Goal: Task Accomplishment & Management: Manage account settings

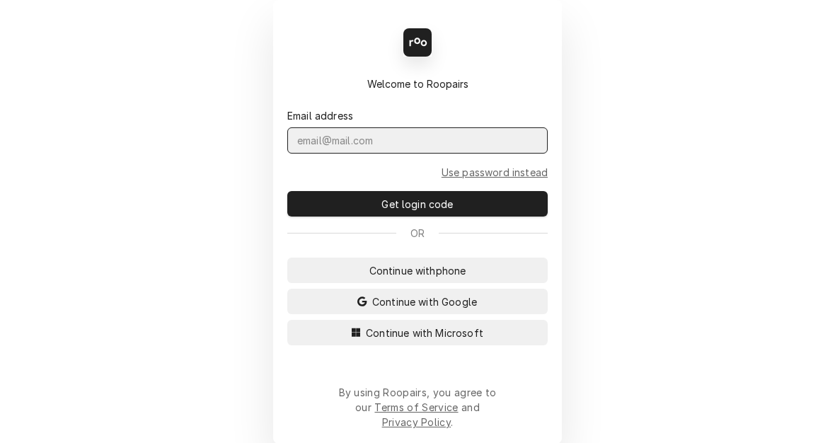
click at [458, 152] on input "Dynamic Content Wrapper" at bounding box center [417, 140] width 260 height 26
type input "KYM.[PERSON_NAME]"
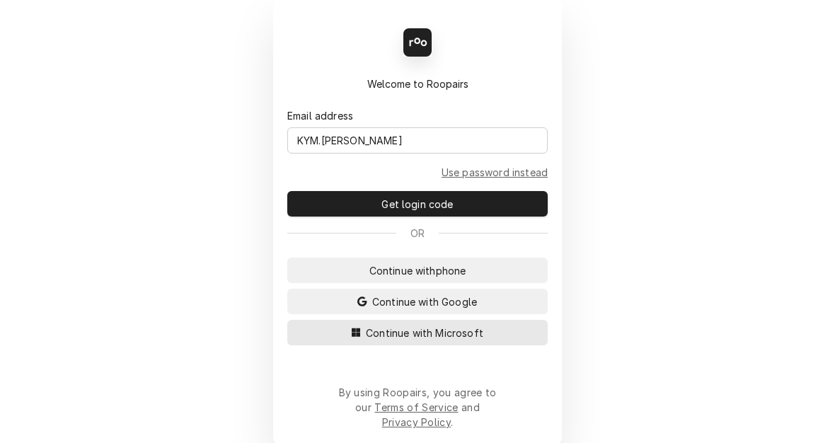
click at [449, 340] on span "Continue with Microsoft" at bounding box center [424, 332] width 123 height 15
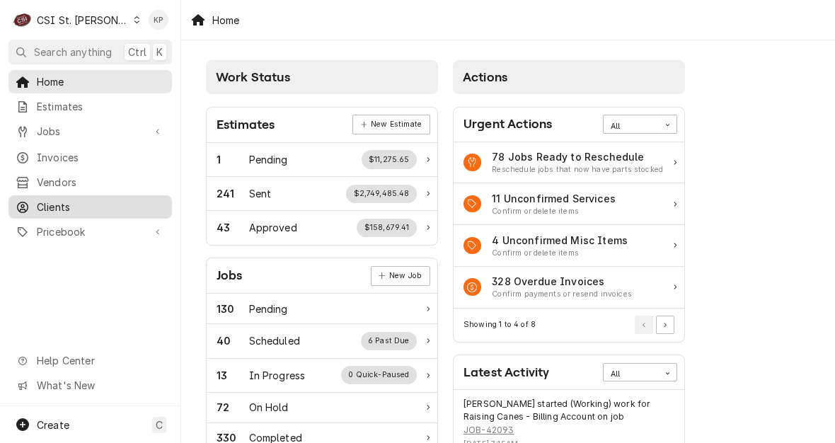
click at [56, 202] on span "Clients" at bounding box center [101, 207] width 128 height 15
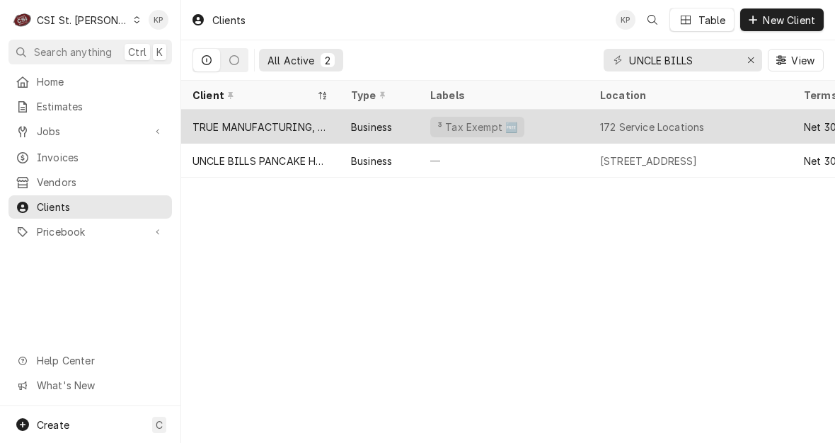
click at [57, 154] on span "Invoices" at bounding box center [101, 157] width 128 height 15
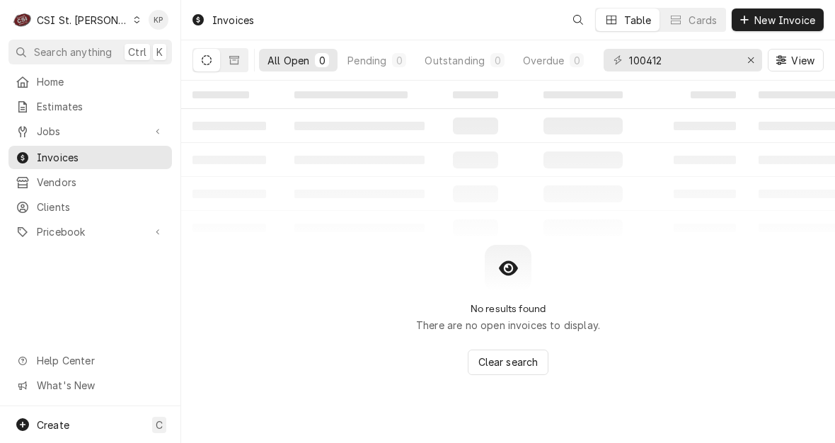
click at [133, 24] on div "Dynamic Content Wrapper" at bounding box center [137, 20] width 8 height 10
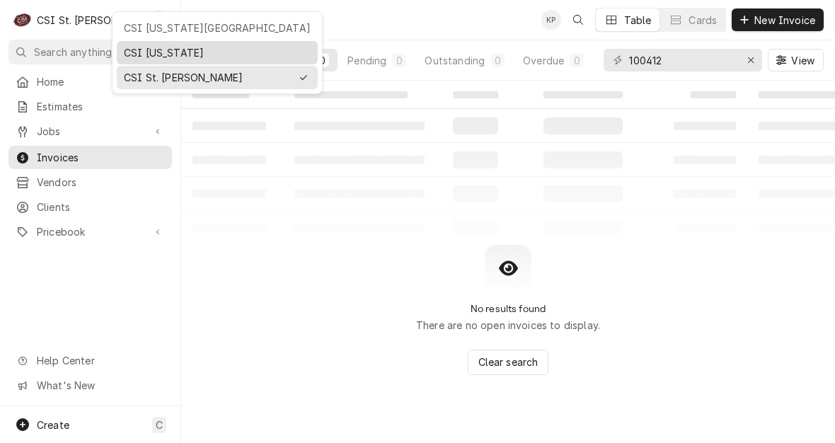
click at [149, 49] on div "CSI Kentucky" at bounding box center [217, 52] width 187 height 15
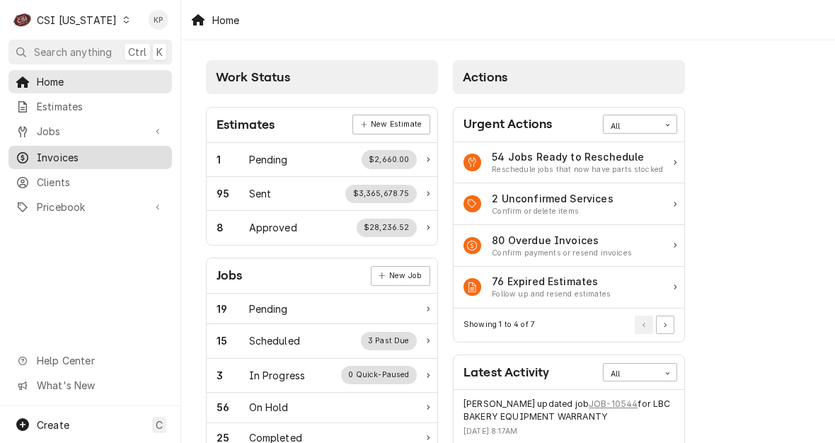
click at [50, 151] on span "Invoices" at bounding box center [101, 157] width 128 height 15
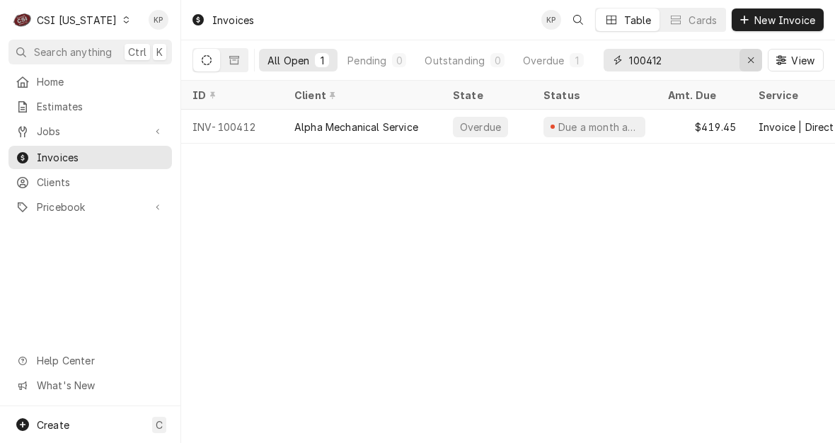
click at [751, 62] on icon "Erase input" at bounding box center [751, 60] width 8 height 10
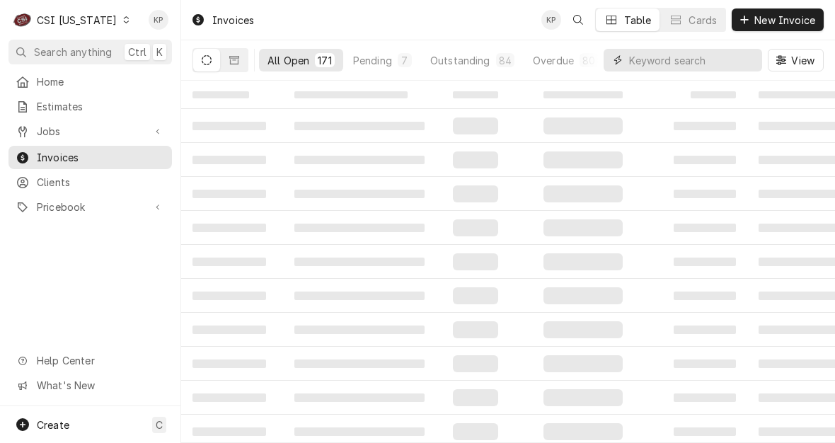
click at [680, 62] on input "Dynamic Content Wrapper" at bounding box center [692, 60] width 126 height 23
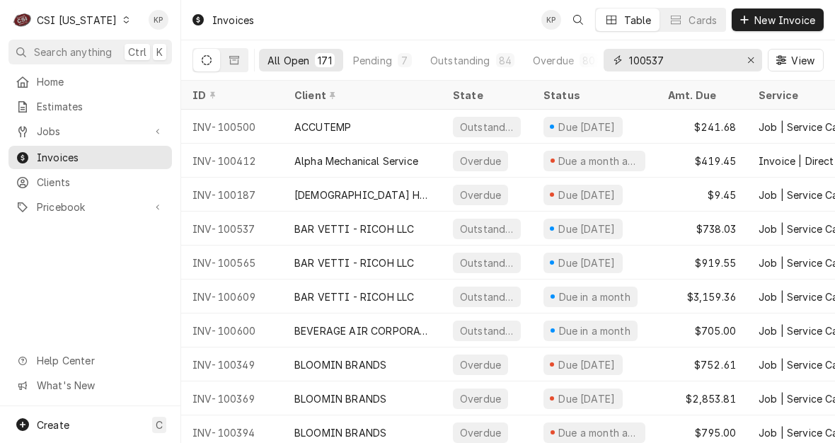
type input "100537"
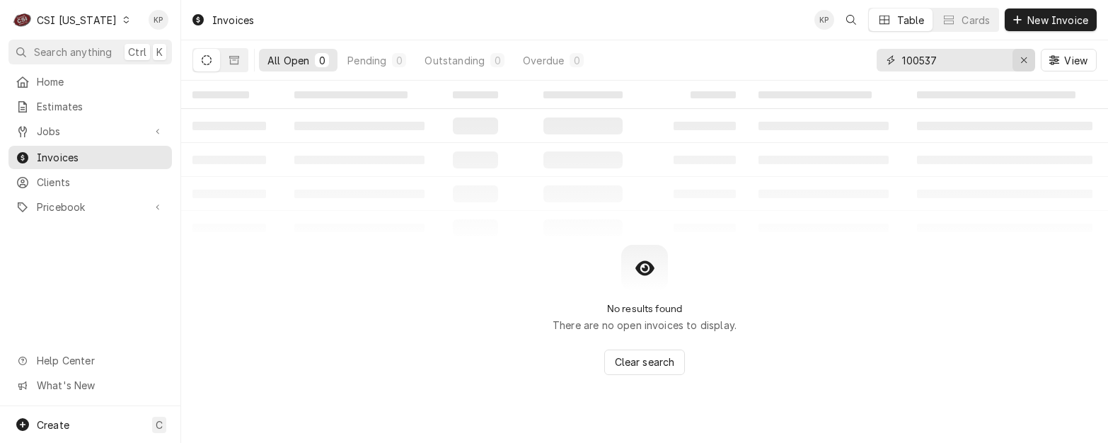
click at [834, 58] on icon "Erase input" at bounding box center [1024, 60] width 6 height 6
type input "302808"
click at [123, 21] on icon "Dynamic Content Wrapper" at bounding box center [126, 19] width 6 height 7
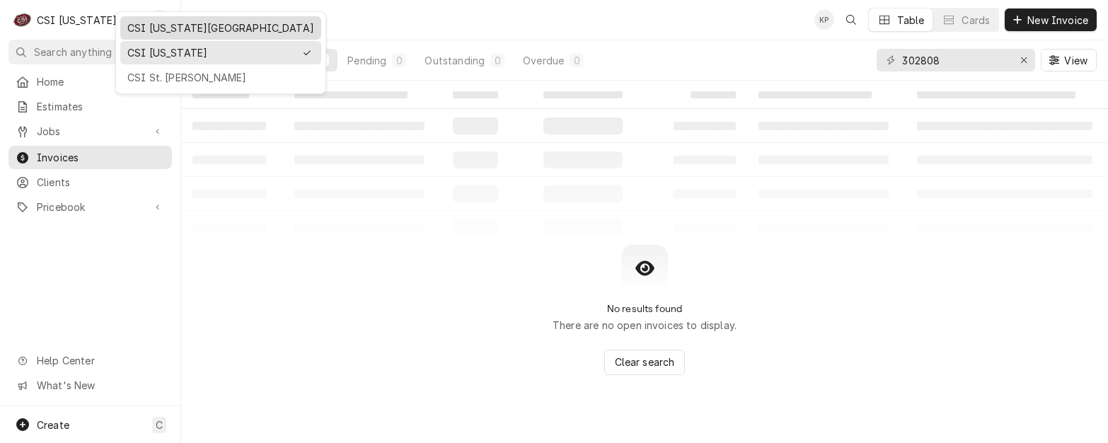
click at [149, 30] on div "CSI Kansas City" at bounding box center [220, 28] width 187 height 15
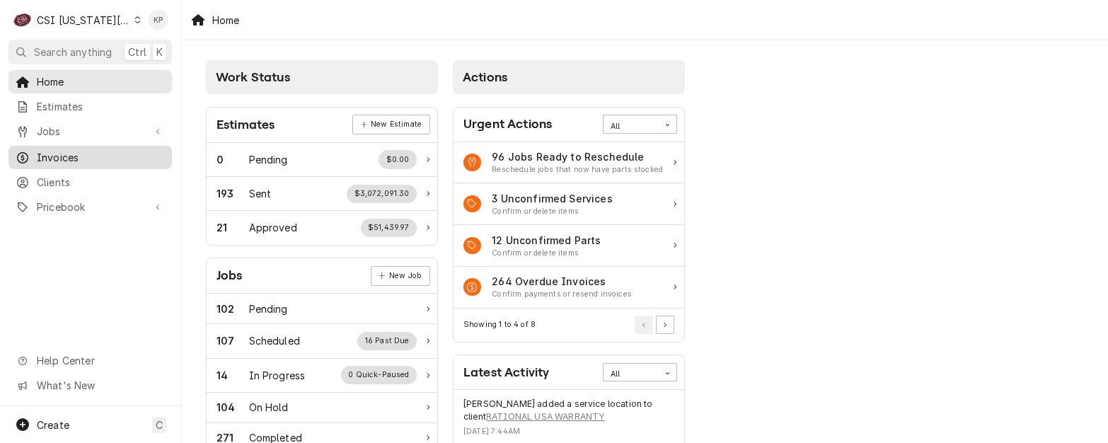
click at [59, 151] on span "Invoices" at bounding box center [101, 157] width 128 height 15
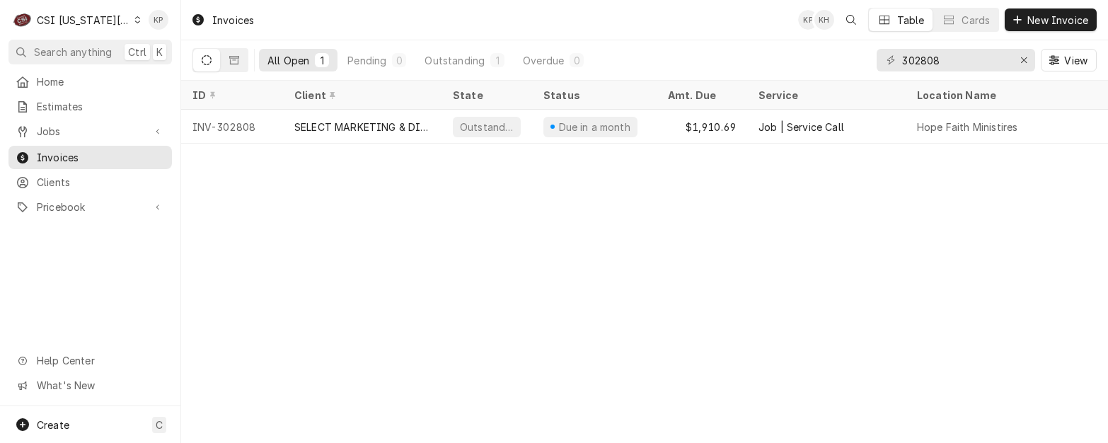
click at [134, 20] on icon "Dynamic Content Wrapper" at bounding box center [137, 19] width 6 height 7
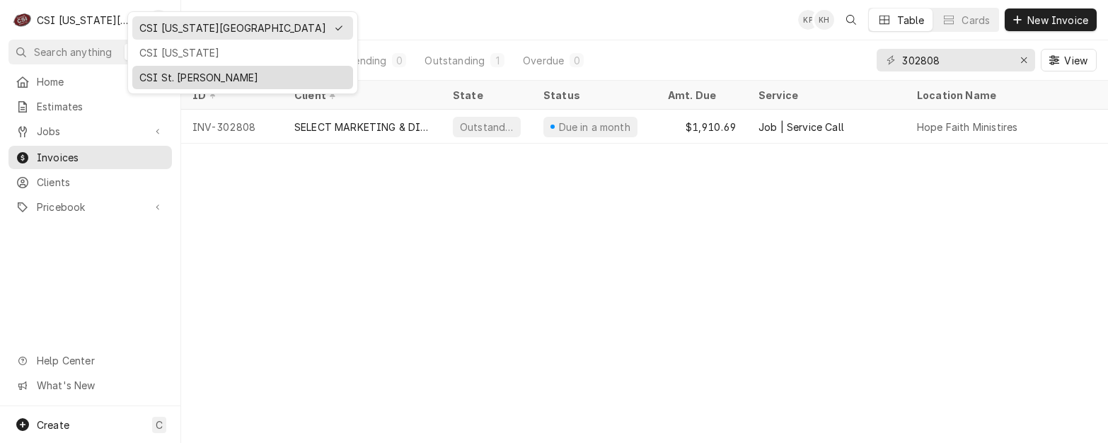
click at [157, 74] on div "CSI St. [PERSON_NAME]" at bounding box center [242, 77] width 207 height 15
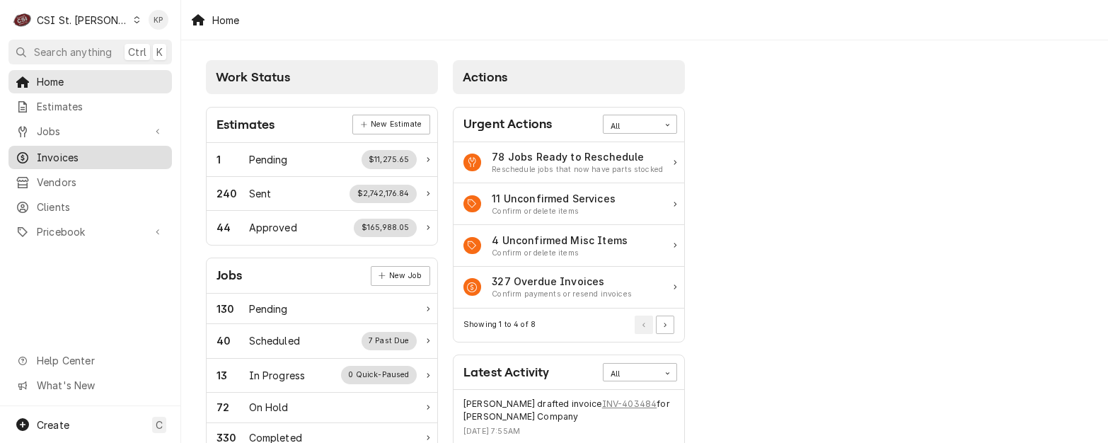
click at [67, 151] on span "Invoices" at bounding box center [101, 157] width 128 height 15
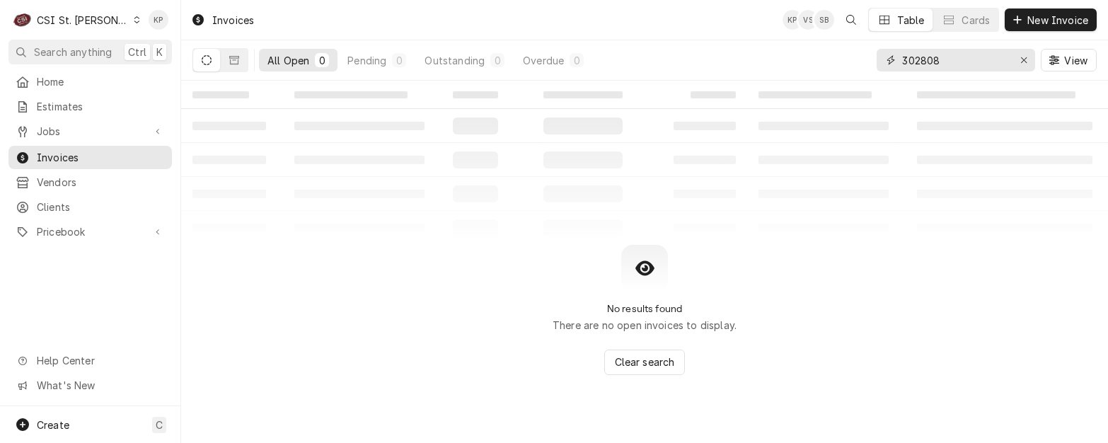
click at [1022, 59] on icon "Erase input" at bounding box center [1024, 60] width 8 height 10
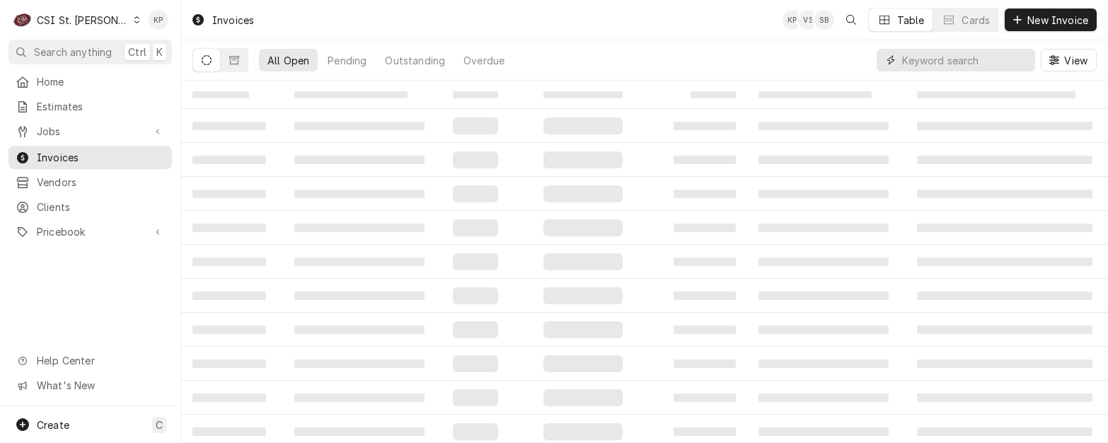
click at [927, 62] on input "Dynamic Content Wrapper" at bounding box center [965, 60] width 126 height 23
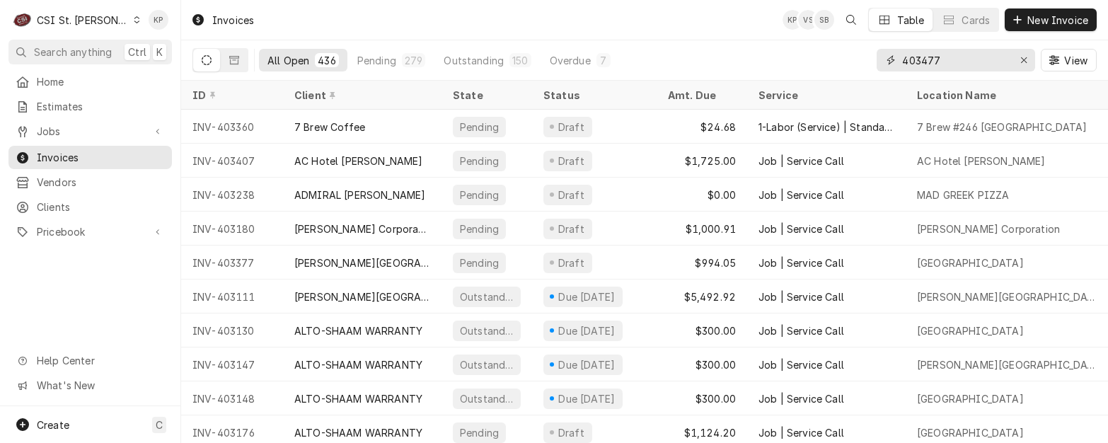
type input "403477"
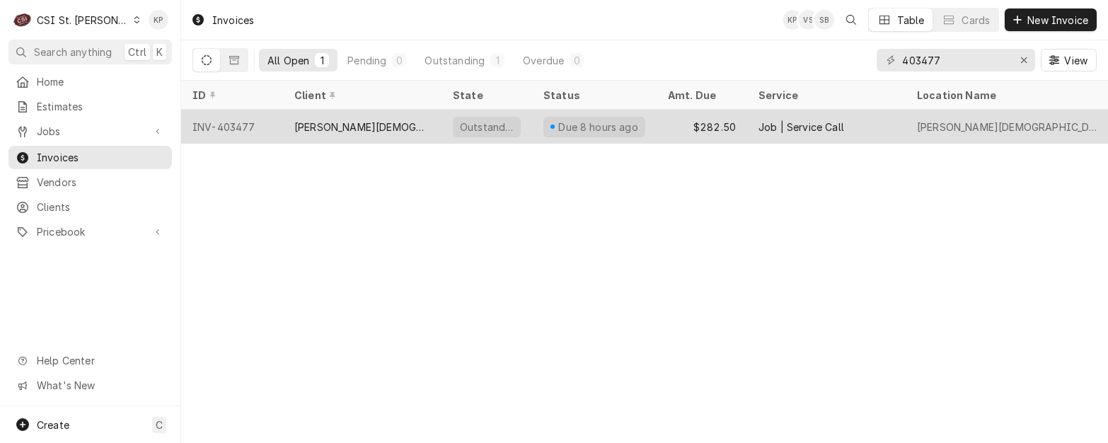
click at [372, 123] on div "[PERSON_NAME][DEMOGRAPHIC_DATA]" at bounding box center [362, 127] width 136 height 15
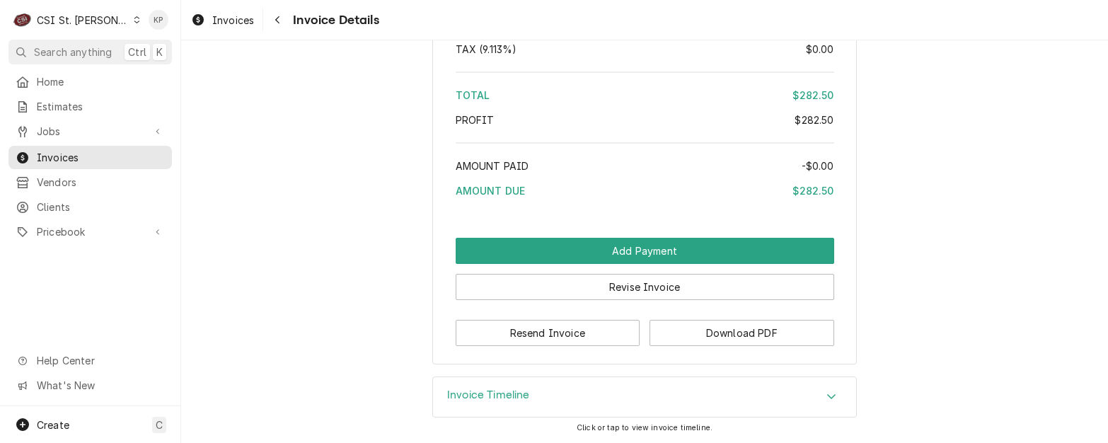
scroll to position [2390, 0]
click at [687, 333] on button "Download PDF" at bounding box center [741, 333] width 185 height 26
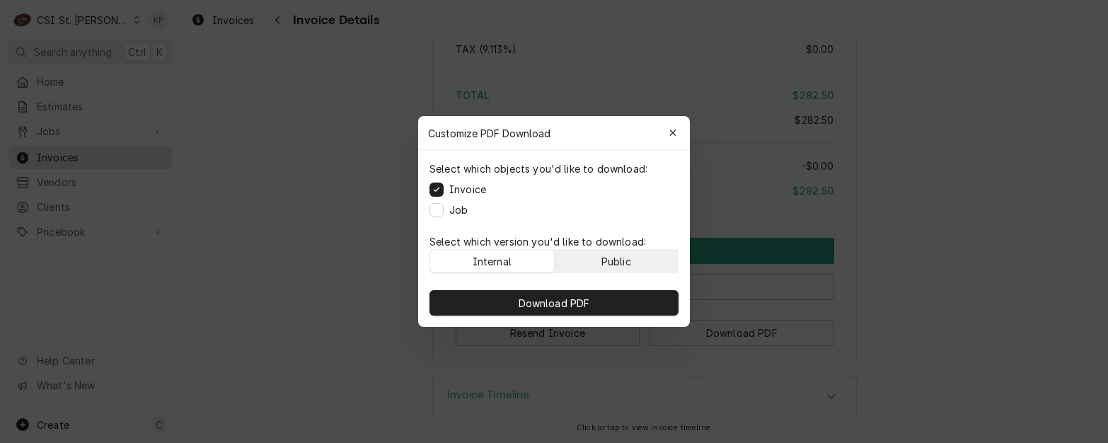
click at [630, 266] on div "Public" at bounding box center [616, 261] width 30 height 15
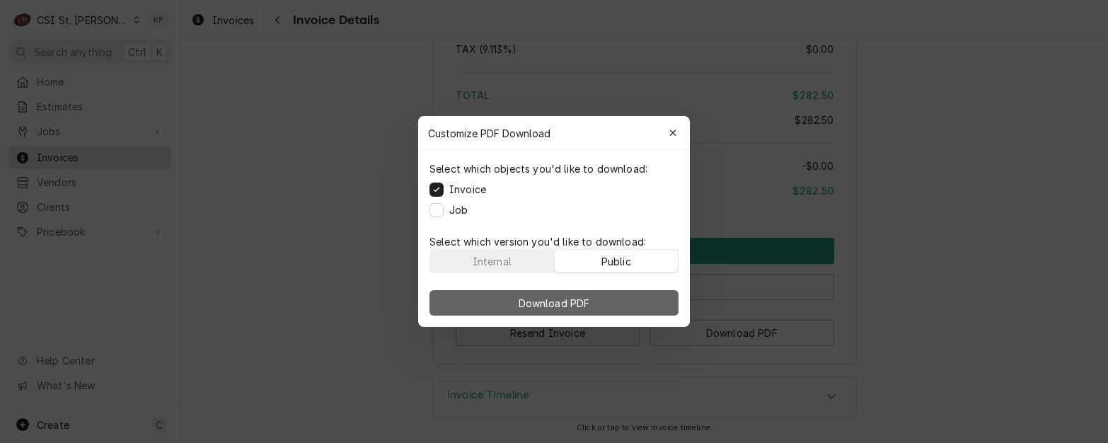
click at [630, 299] on button "Download PDF" at bounding box center [553, 302] width 249 height 25
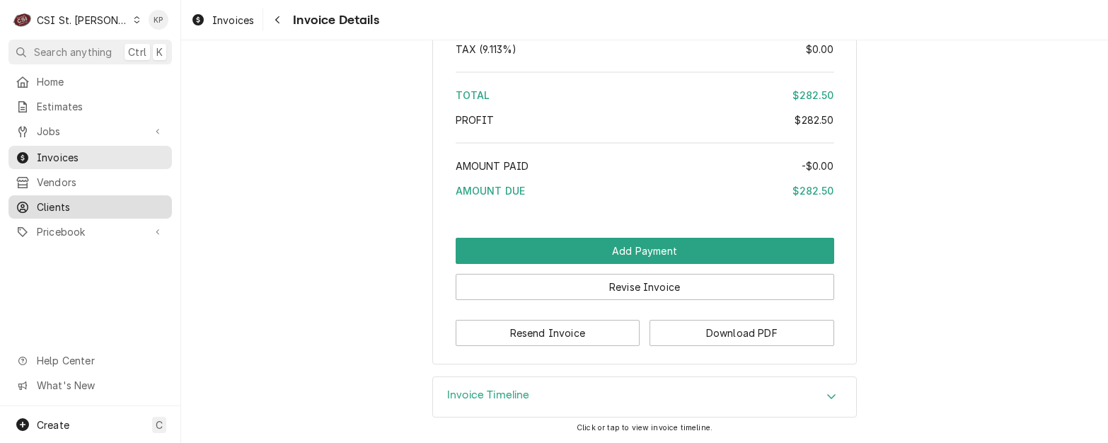
click at [61, 200] on span "Clients" at bounding box center [101, 207] width 128 height 15
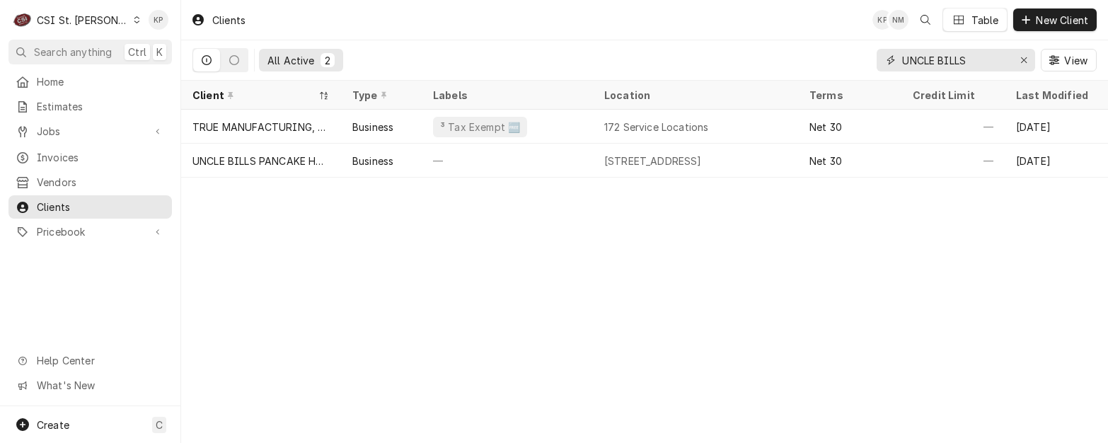
click at [1022, 60] on icon "Erase input" at bounding box center [1024, 60] width 8 height 10
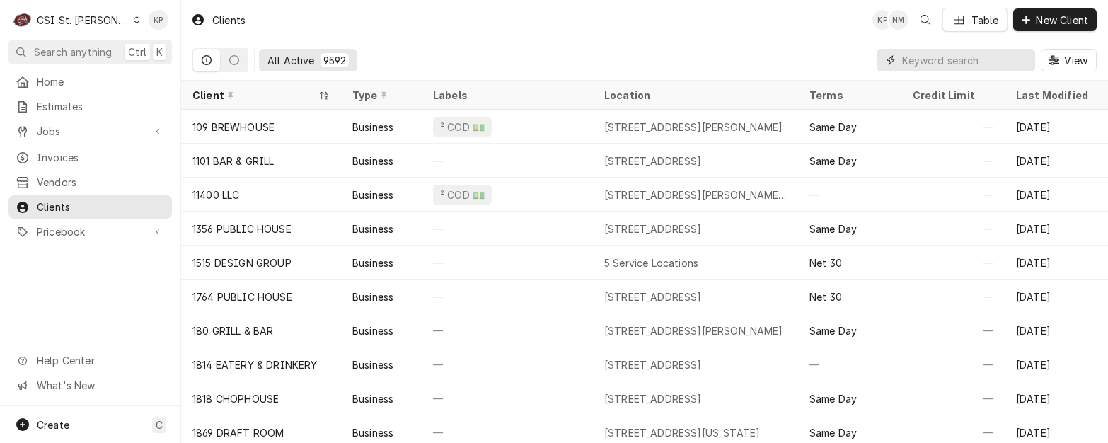
paste input "[EMAIL_ADDRESS][DOMAIN_NAME]"
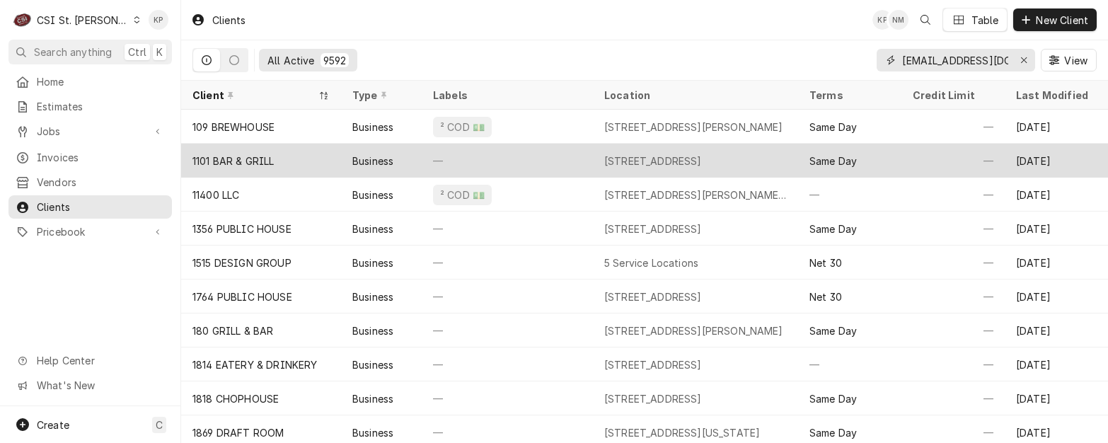
scroll to position [0, 18]
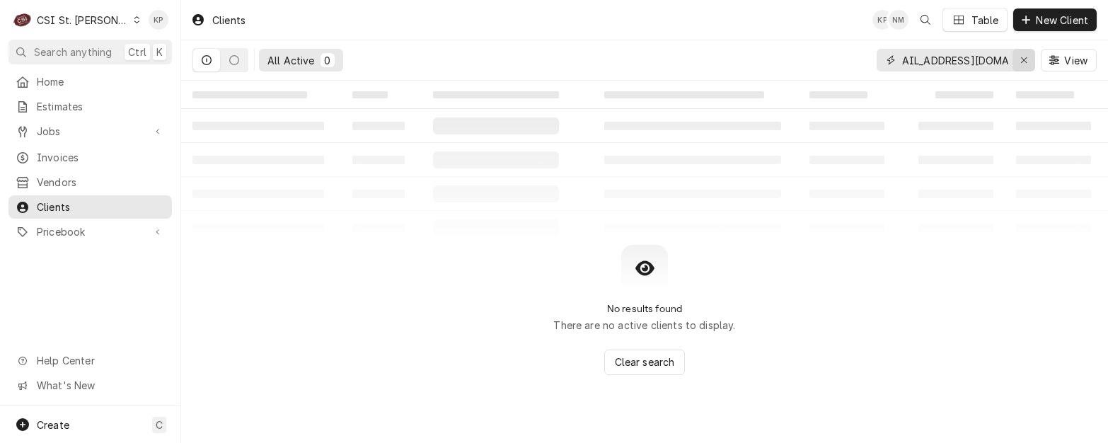
type input "[EMAIL_ADDRESS][DOMAIN_NAME]"
click at [1024, 57] on icon "Erase input" at bounding box center [1024, 60] width 8 height 10
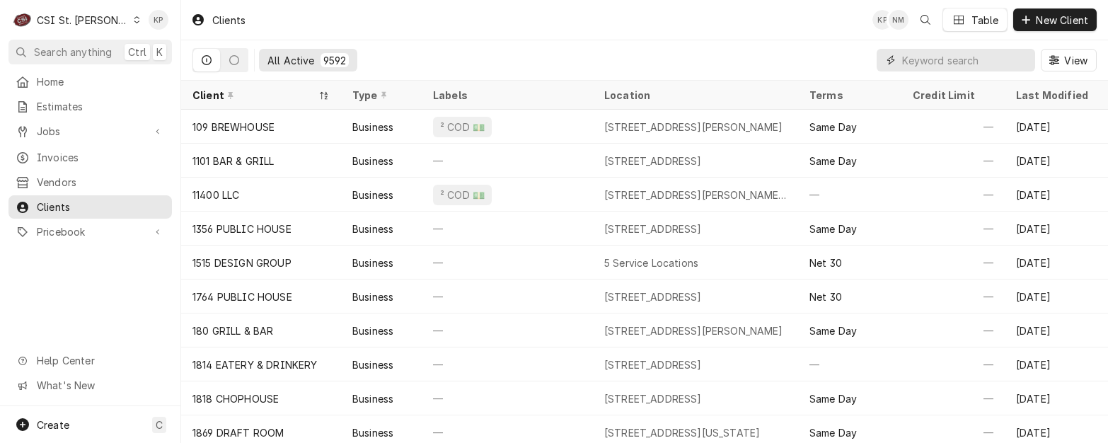
click at [951, 59] on input "Dynamic Content Wrapper" at bounding box center [965, 60] width 126 height 23
paste input "[PERSON_NAME][DEMOGRAPHIC_DATA]"
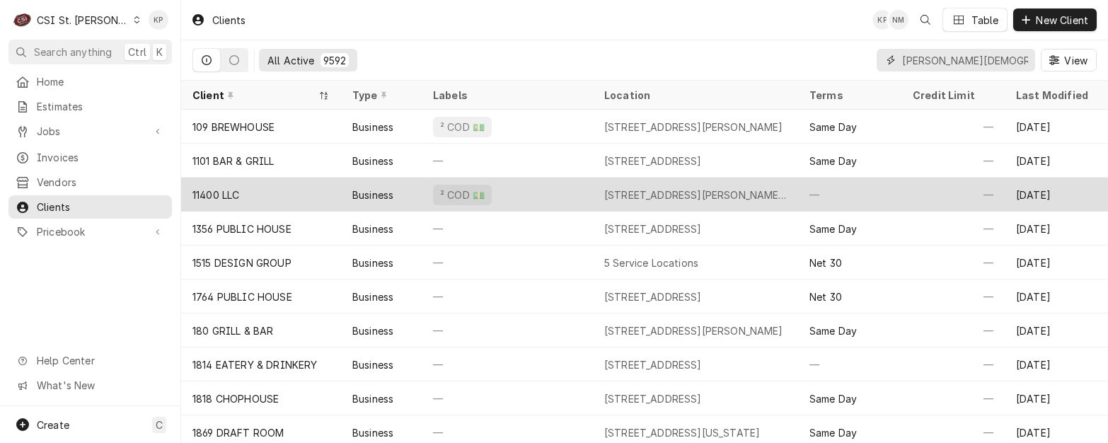
scroll to position [0, 67]
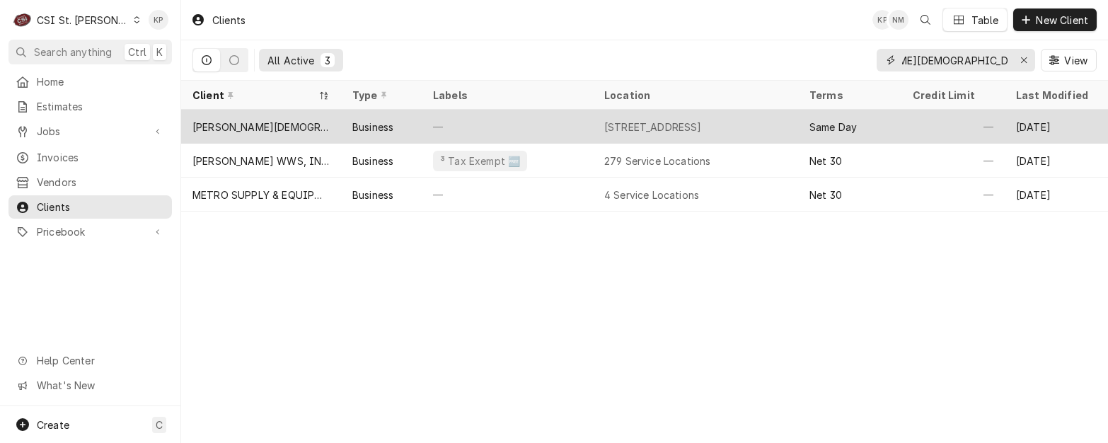
type input "[PERSON_NAME][DEMOGRAPHIC_DATA]"
click at [299, 124] on div "[PERSON_NAME][DEMOGRAPHIC_DATA]" at bounding box center [260, 127] width 137 height 15
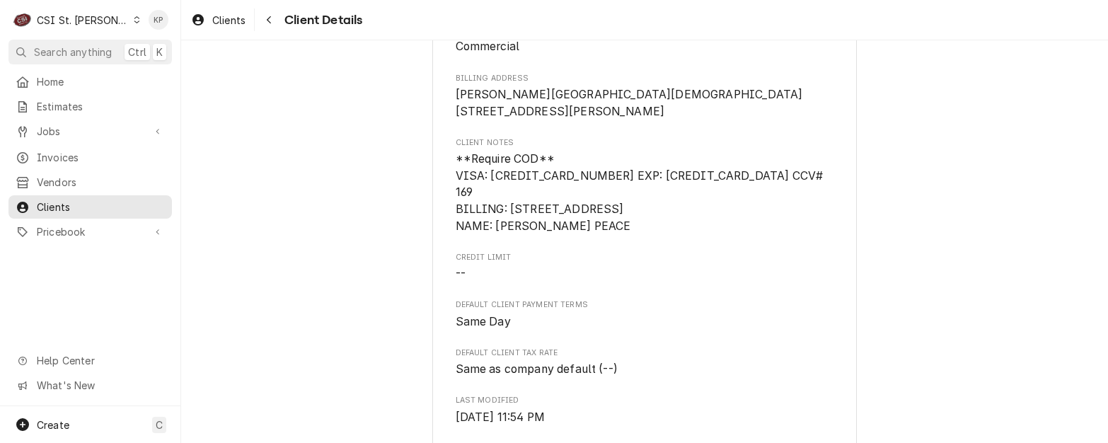
scroll to position [523, 0]
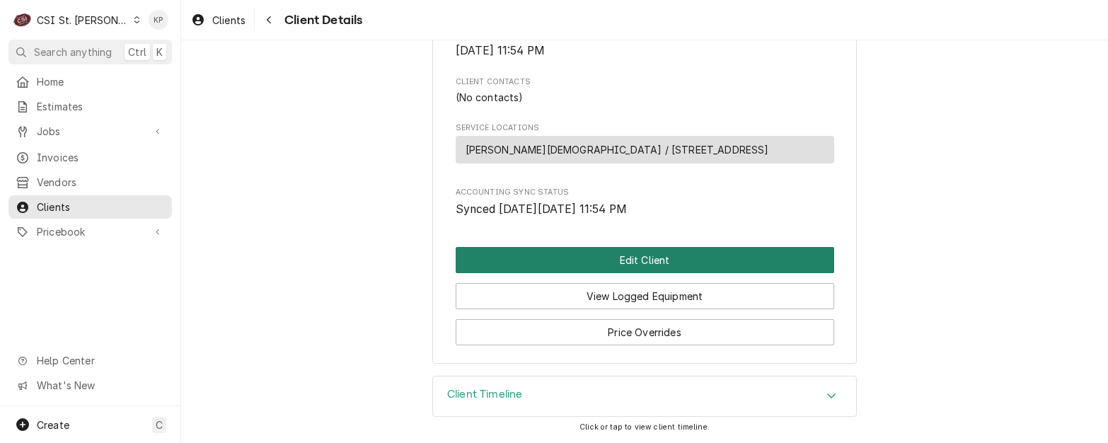
click at [618, 260] on button "Edit Client" at bounding box center [645, 260] width 378 height 26
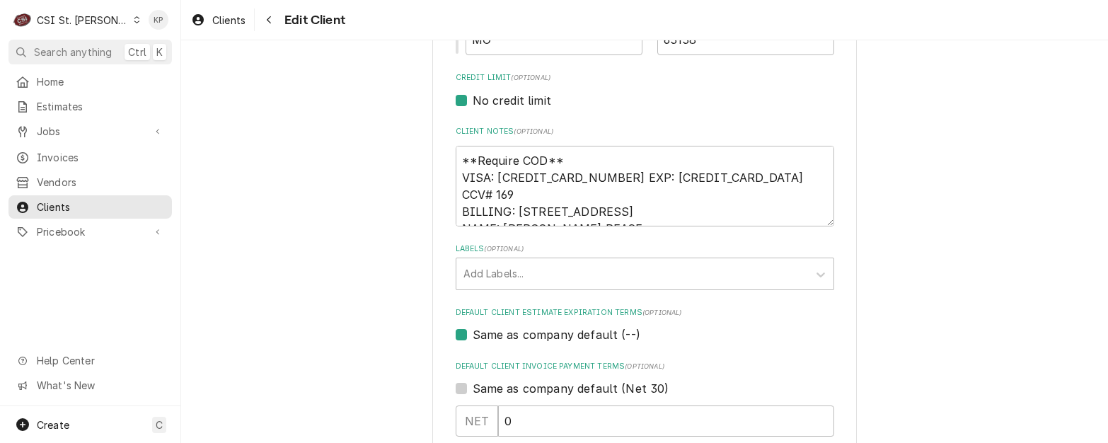
scroll to position [637, 0]
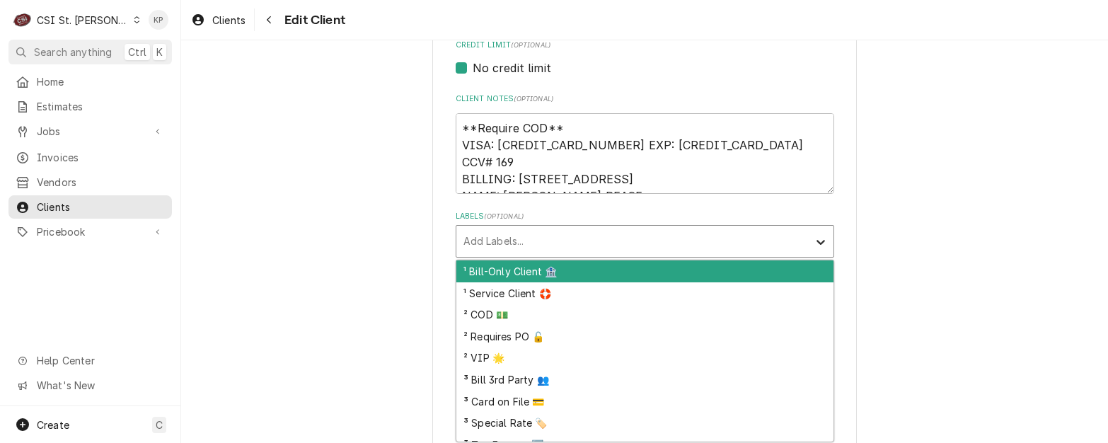
click at [816, 242] on icon "Labels" at bounding box center [820, 242] width 8 height 5
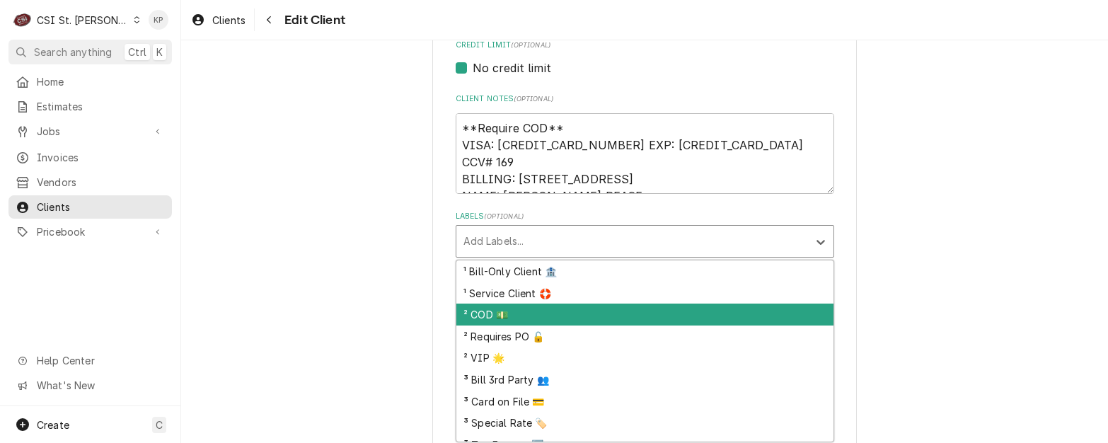
click at [503, 312] on div "² COD 💵" at bounding box center [644, 315] width 377 height 22
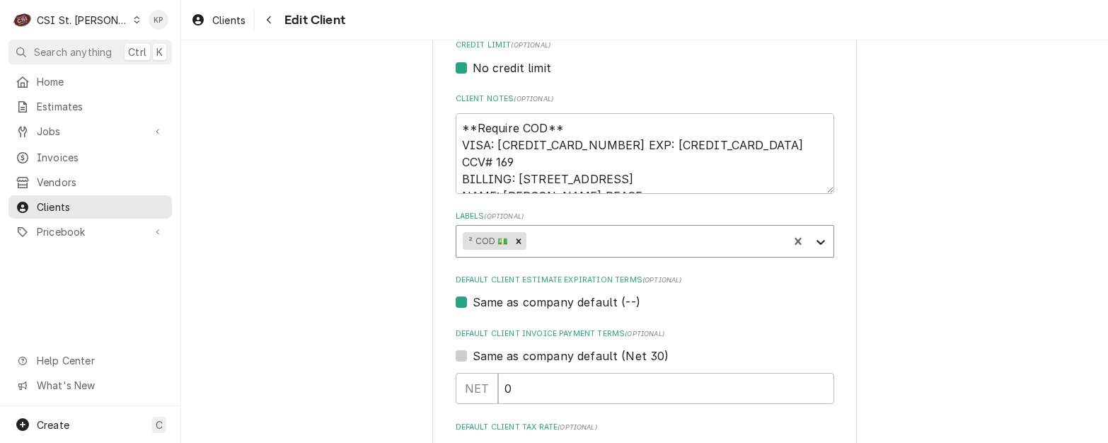
click at [816, 243] on icon "Labels" at bounding box center [820, 242] width 8 height 5
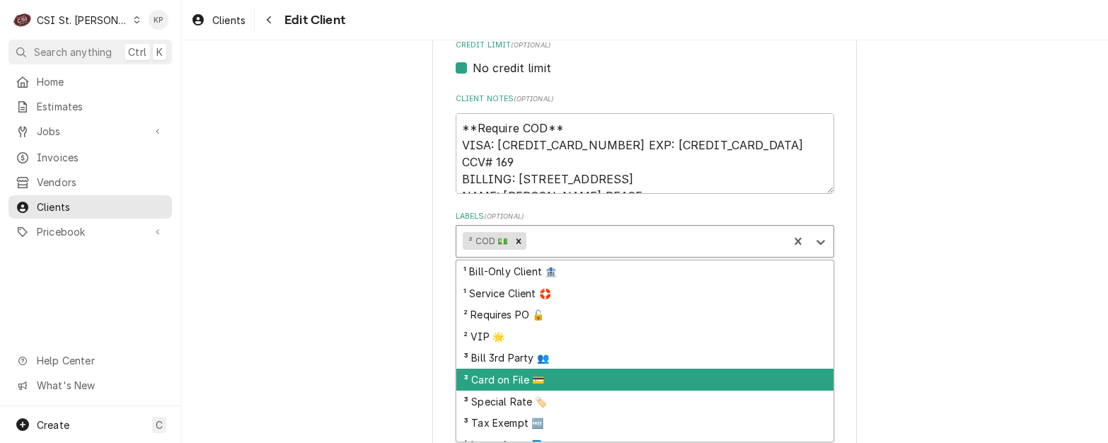
scroll to position [57, 0]
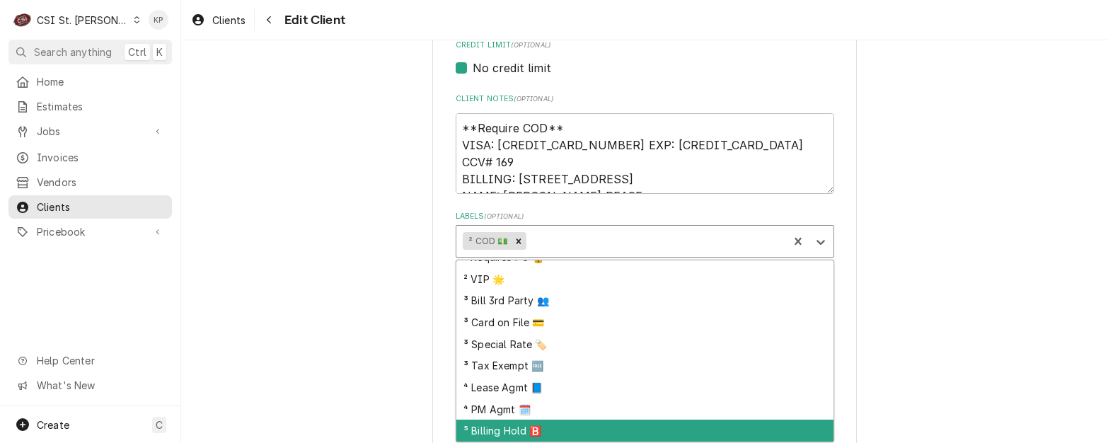
click at [524, 427] on div "⁵ Billing Hold 🅱️" at bounding box center [644, 431] width 377 height 22
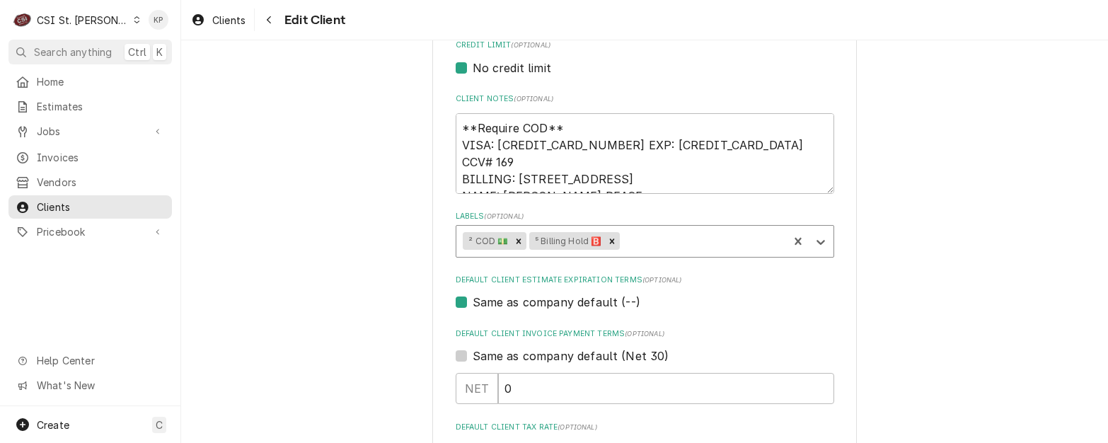
click at [730, 305] on div "Same as company default (--)" at bounding box center [645, 302] width 378 height 17
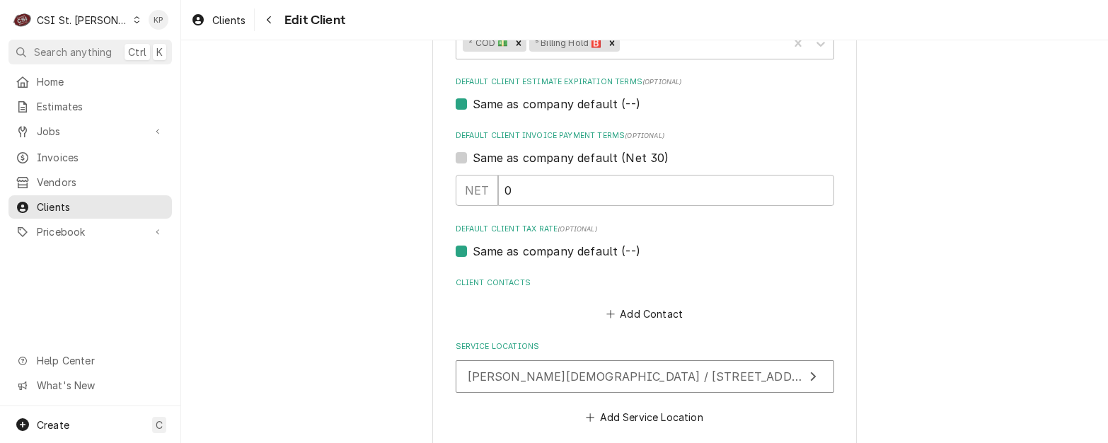
scroll to position [906, 0]
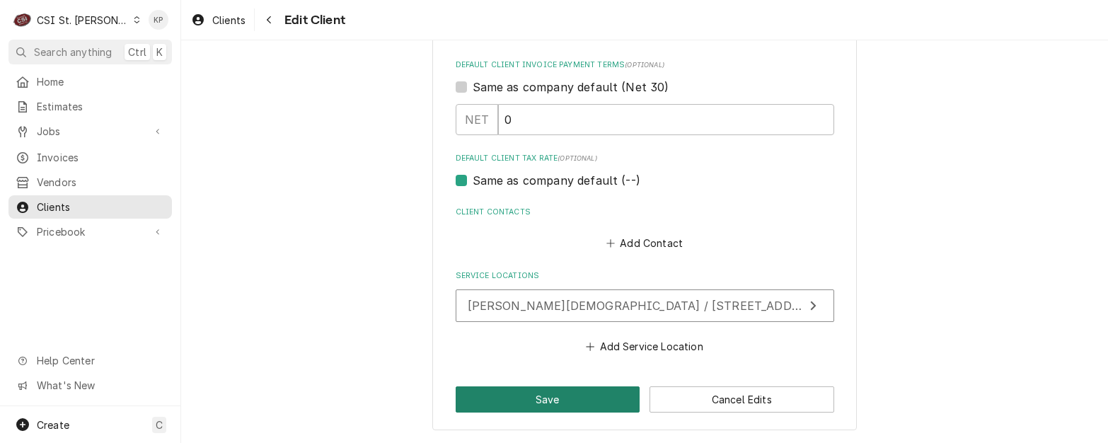
click at [593, 389] on button "Save" at bounding box center [548, 399] width 185 height 26
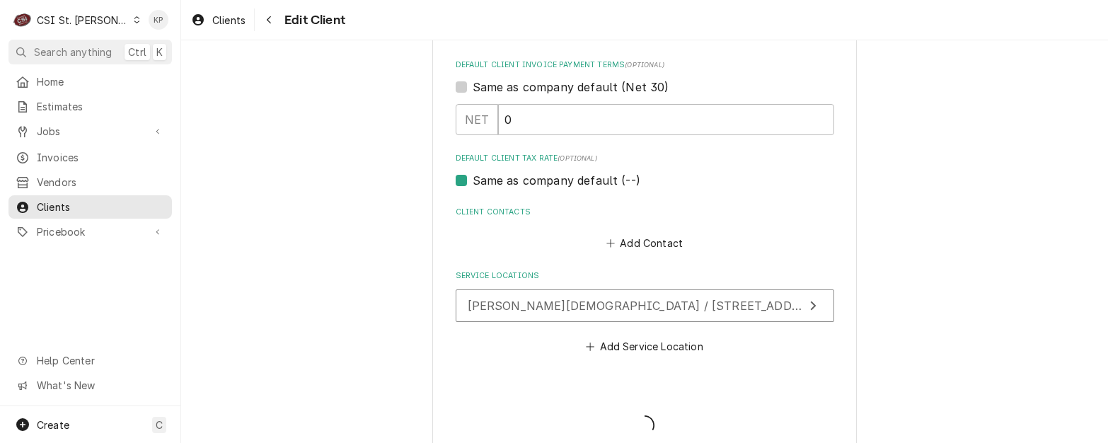
type textarea "x"
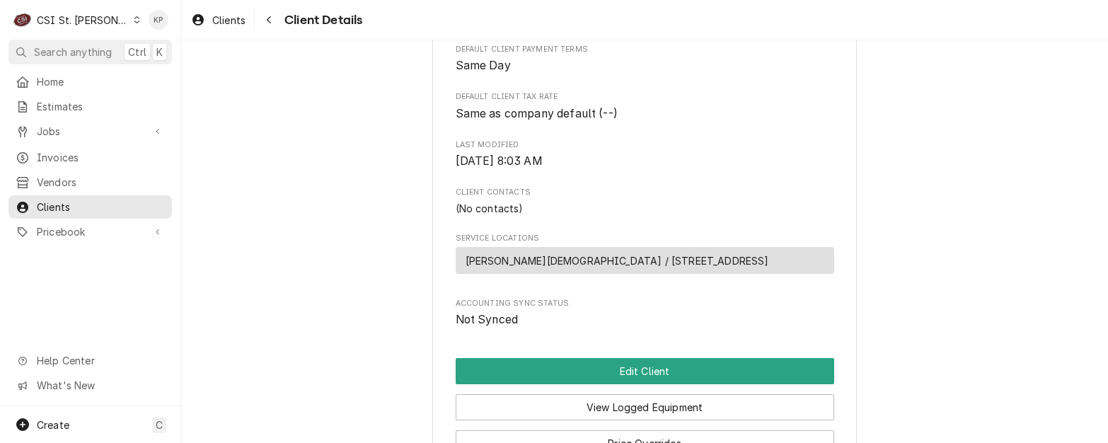
scroll to position [362, 0]
